Goal: Task Accomplishment & Management: Manage account settings

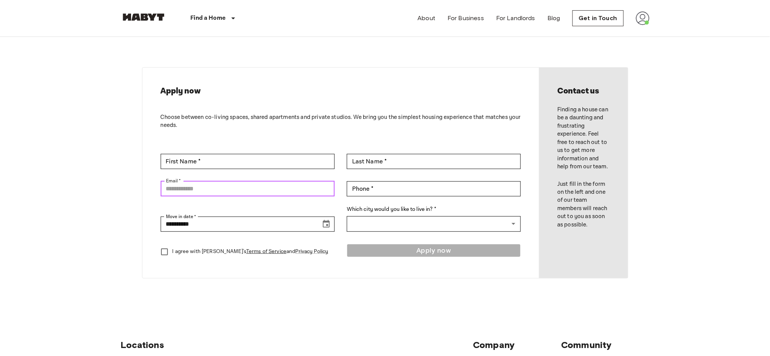
click at [209, 191] on input "Email *" at bounding box center [248, 188] width 174 height 15
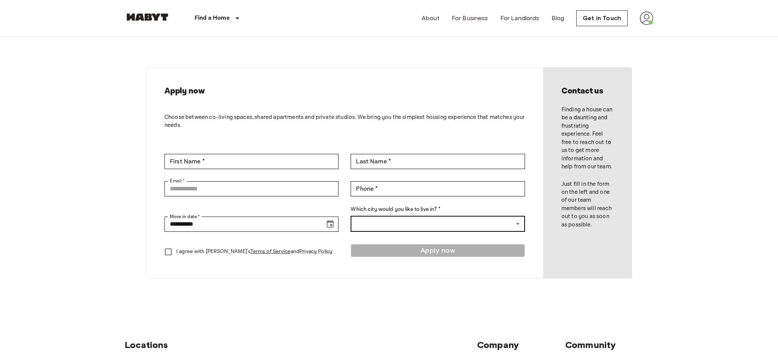
click at [421, 229] on body "**********" at bounding box center [389, 326] width 778 height 652
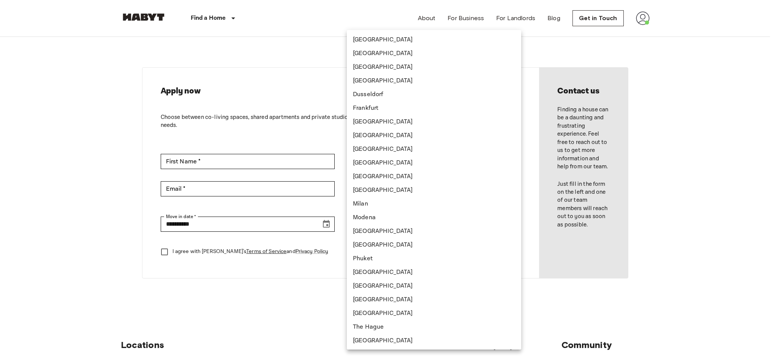
drag, startPoint x: 46, startPoint y: 227, endPoint x: 53, endPoint y: 218, distance: 11.6
click at [46, 226] on div at bounding box center [389, 178] width 778 height 356
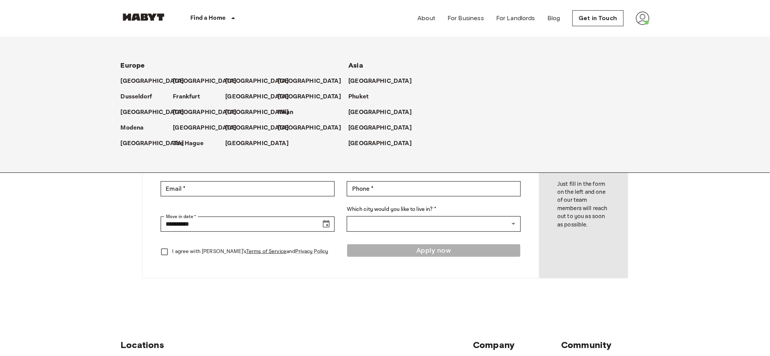
click at [241, 25] on div "Find a Home" at bounding box center [214, 18] width 96 height 36
click at [500, 18] on link "For Landlords" at bounding box center [515, 18] width 39 height 9
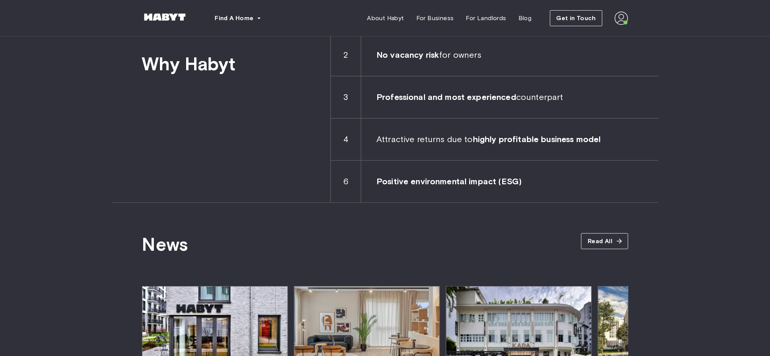
scroll to position [1114, 0]
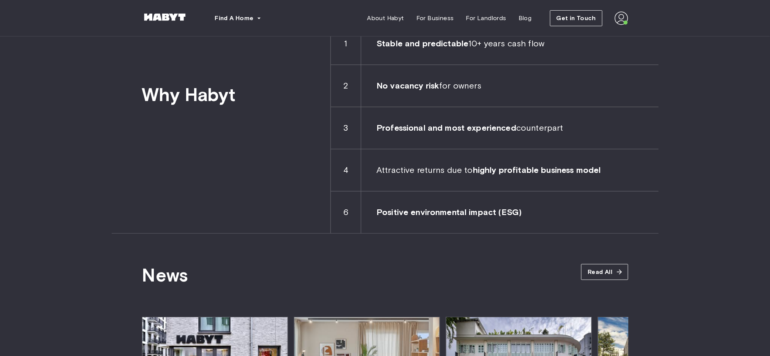
click at [616, 23] on img at bounding box center [622, 18] width 14 height 14
click at [590, 42] on div "Profile Log out" at bounding box center [606, 43] width 46 height 36
click at [616, 23] on img at bounding box center [622, 18] width 14 height 14
click at [597, 36] on span "Profile" at bounding box center [598, 35] width 19 height 9
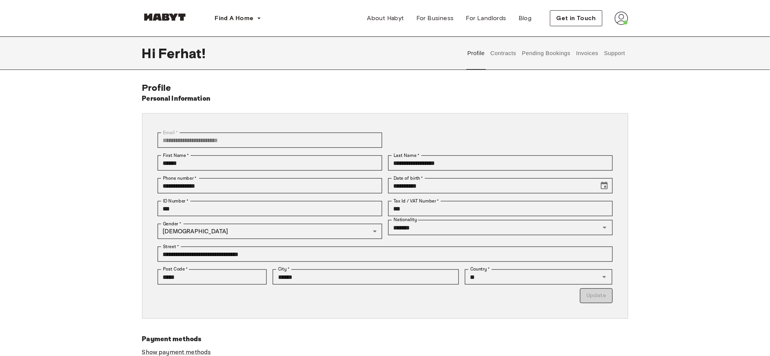
click at [622, 63] on button "Support" at bounding box center [614, 52] width 23 height 33
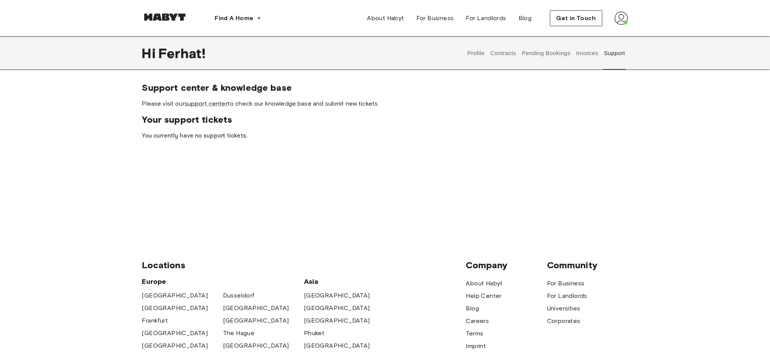
click at [587, 66] on button "Invoices" at bounding box center [587, 52] width 24 height 33
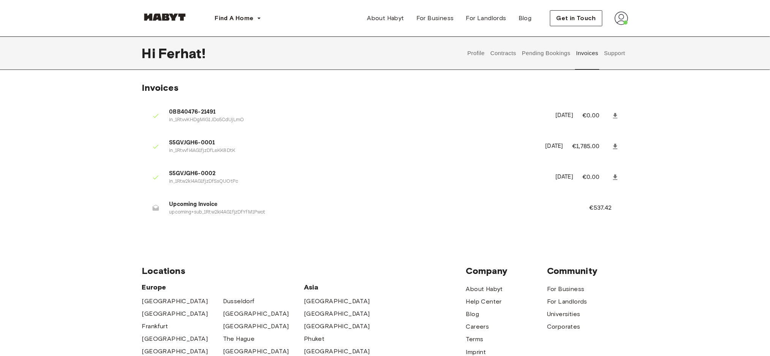
click at [474, 59] on button "Profile" at bounding box center [476, 52] width 19 height 33
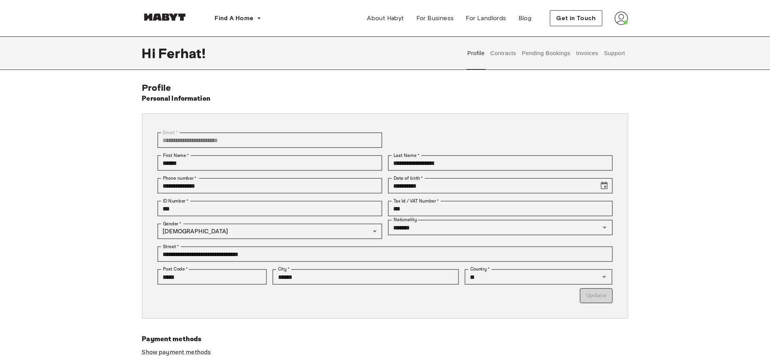
click at [583, 51] on button "Invoices" at bounding box center [587, 52] width 24 height 33
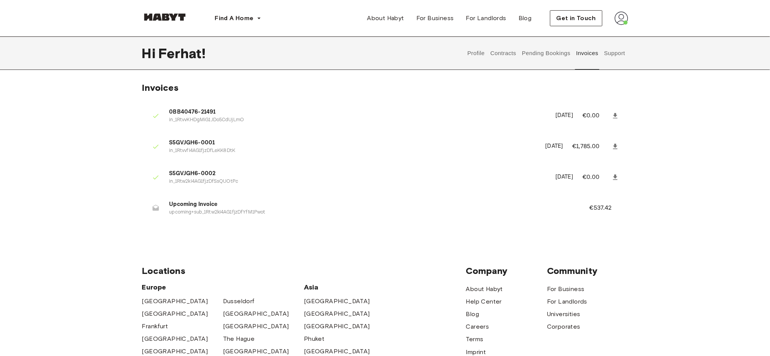
click at [514, 56] on button "Contracts" at bounding box center [504, 52] width 28 height 33
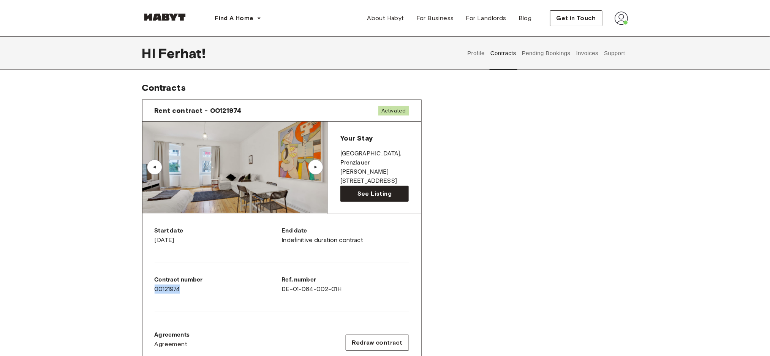
drag, startPoint x: 153, startPoint y: 288, endPoint x: 193, endPoint y: 286, distance: 39.2
click at [193, 286] on div "Start date August 18th, 2025 End date Indefinitive duration contract Contract n…" at bounding box center [281, 293] width 279 height 159
copy div "00121974"
click at [387, 17] on span "About Habyt" at bounding box center [385, 18] width 37 height 9
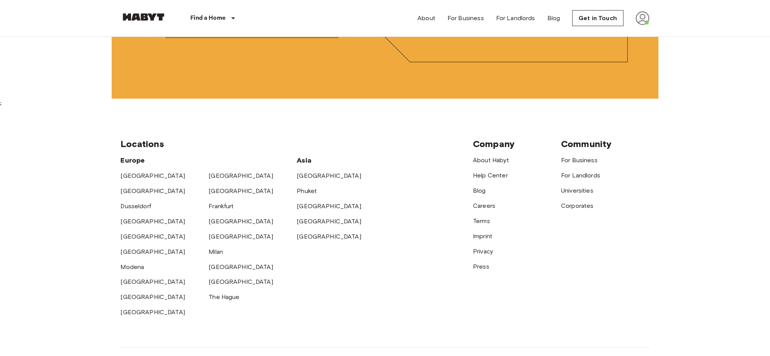
scroll to position [2354, 0]
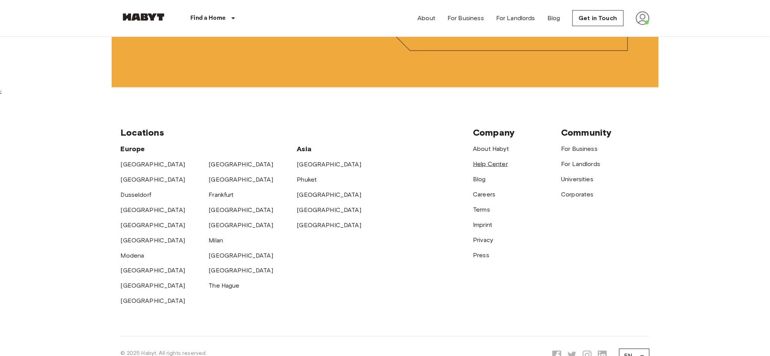
click at [484, 167] on link "Help Center" at bounding box center [490, 163] width 35 height 7
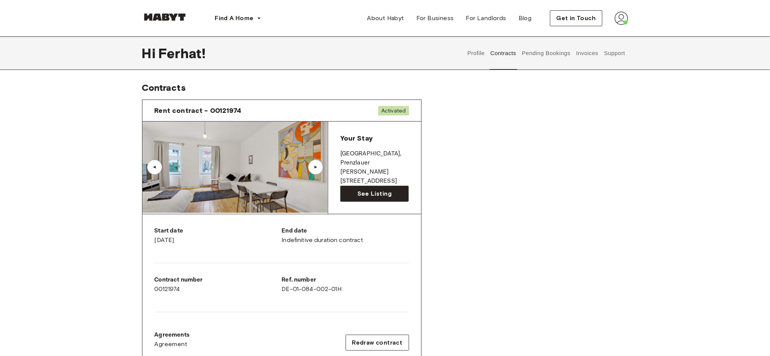
click at [608, 60] on button "Support" at bounding box center [614, 52] width 23 height 33
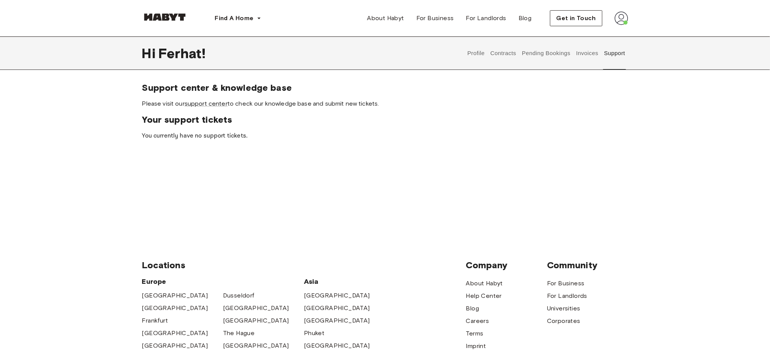
click at [555, 55] on button "Pending Bookings" at bounding box center [546, 52] width 51 height 33
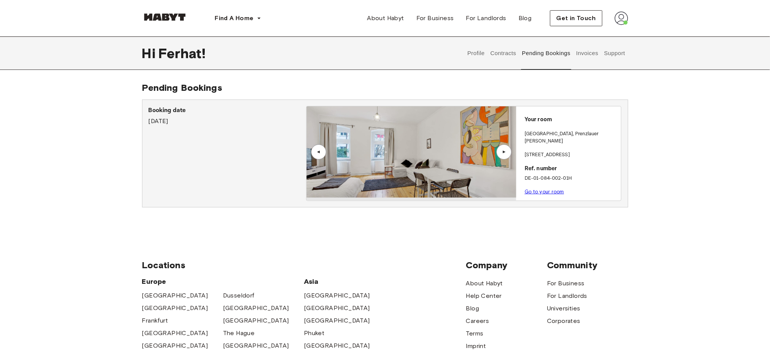
click at [516, 52] on button "Contracts" at bounding box center [504, 52] width 28 height 33
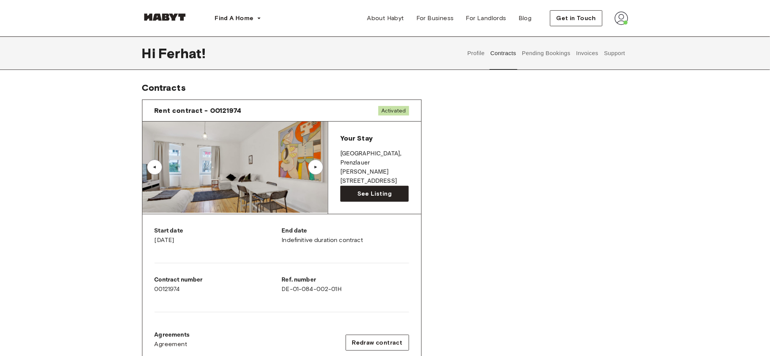
click at [470, 57] on button "Profile" at bounding box center [476, 52] width 19 height 33
click at [607, 60] on button "Support" at bounding box center [614, 52] width 23 height 33
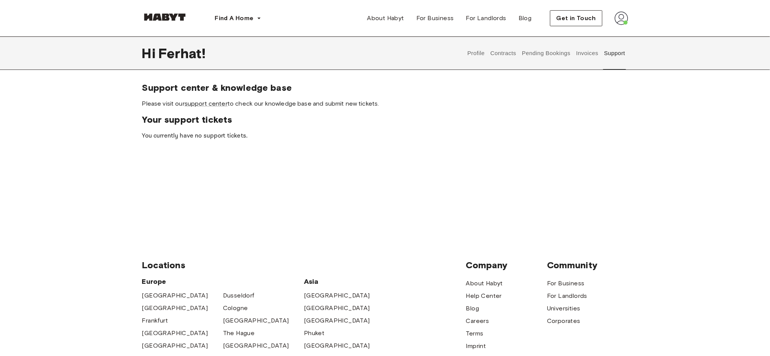
click at [503, 48] on button "Contracts" at bounding box center [504, 52] width 28 height 33
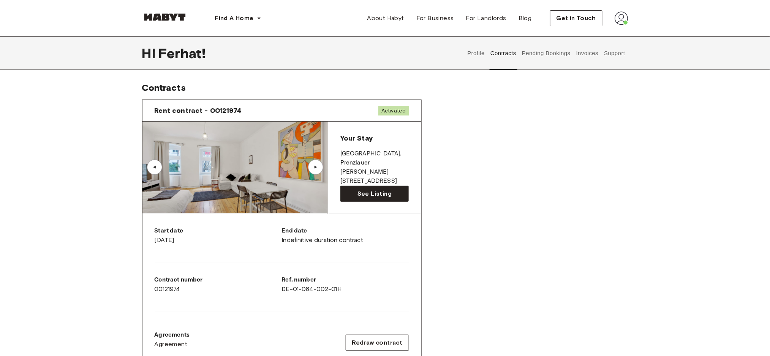
click at [560, 47] on button "Pending Bookings" at bounding box center [546, 52] width 51 height 33
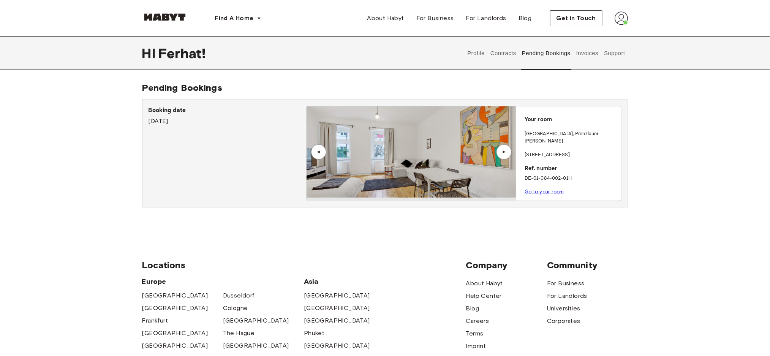
click at [591, 55] on button "Invoices" at bounding box center [587, 52] width 24 height 33
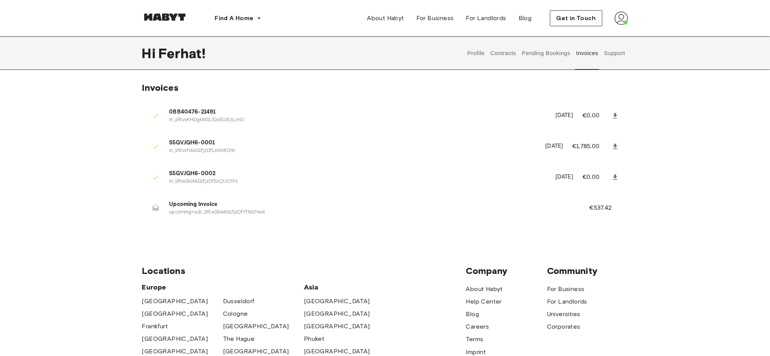
click at [502, 54] on button "Contracts" at bounding box center [504, 52] width 28 height 33
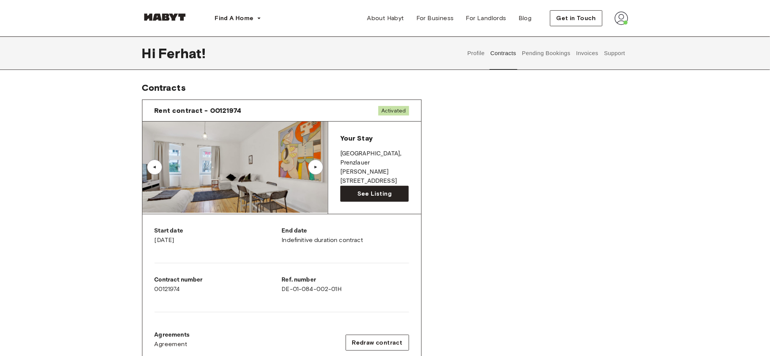
click at [590, 54] on button "Invoices" at bounding box center [587, 52] width 24 height 33
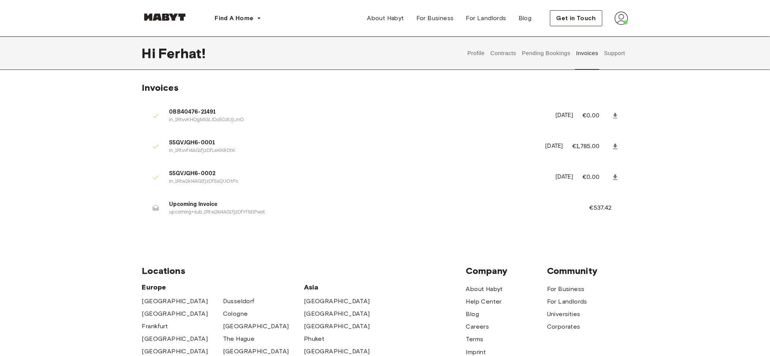
click at [555, 54] on button "Pending Bookings" at bounding box center [546, 52] width 51 height 33
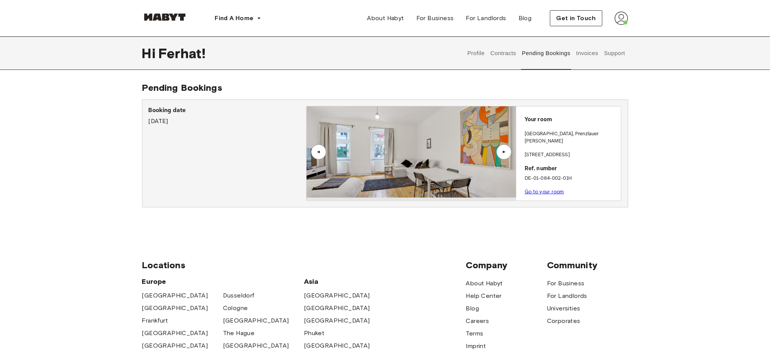
click at [515, 52] on button "Contracts" at bounding box center [504, 52] width 28 height 33
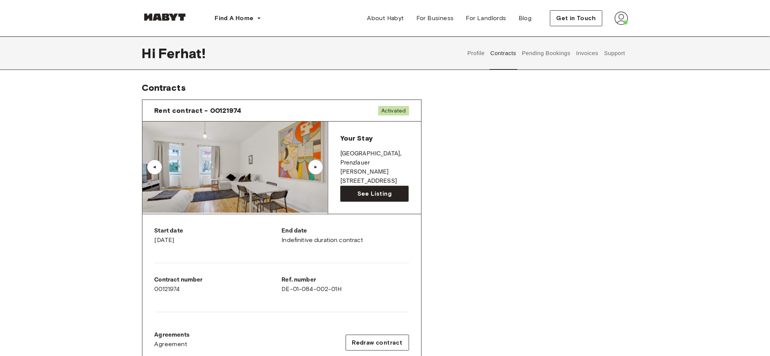
click at [596, 51] on button "Invoices" at bounding box center [587, 52] width 24 height 33
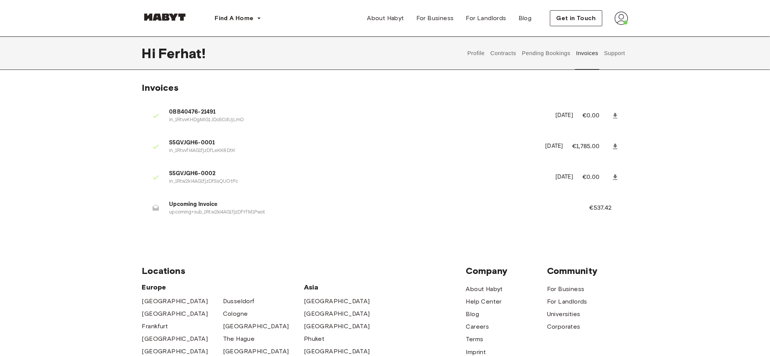
click at [497, 48] on button "Contracts" at bounding box center [504, 52] width 28 height 33
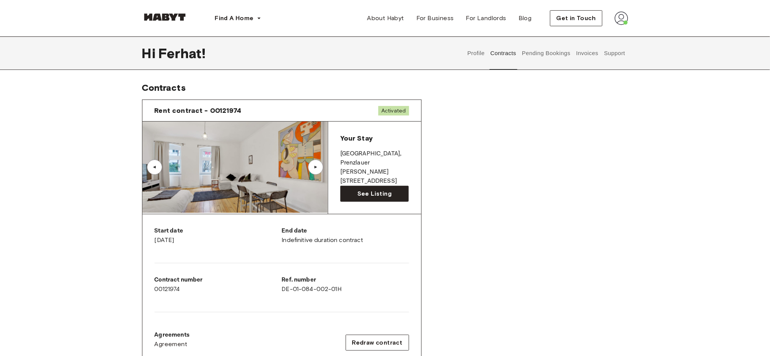
click at [596, 50] on button "Invoices" at bounding box center [587, 52] width 24 height 33
